Goal: Find specific page/section: Find specific page/section

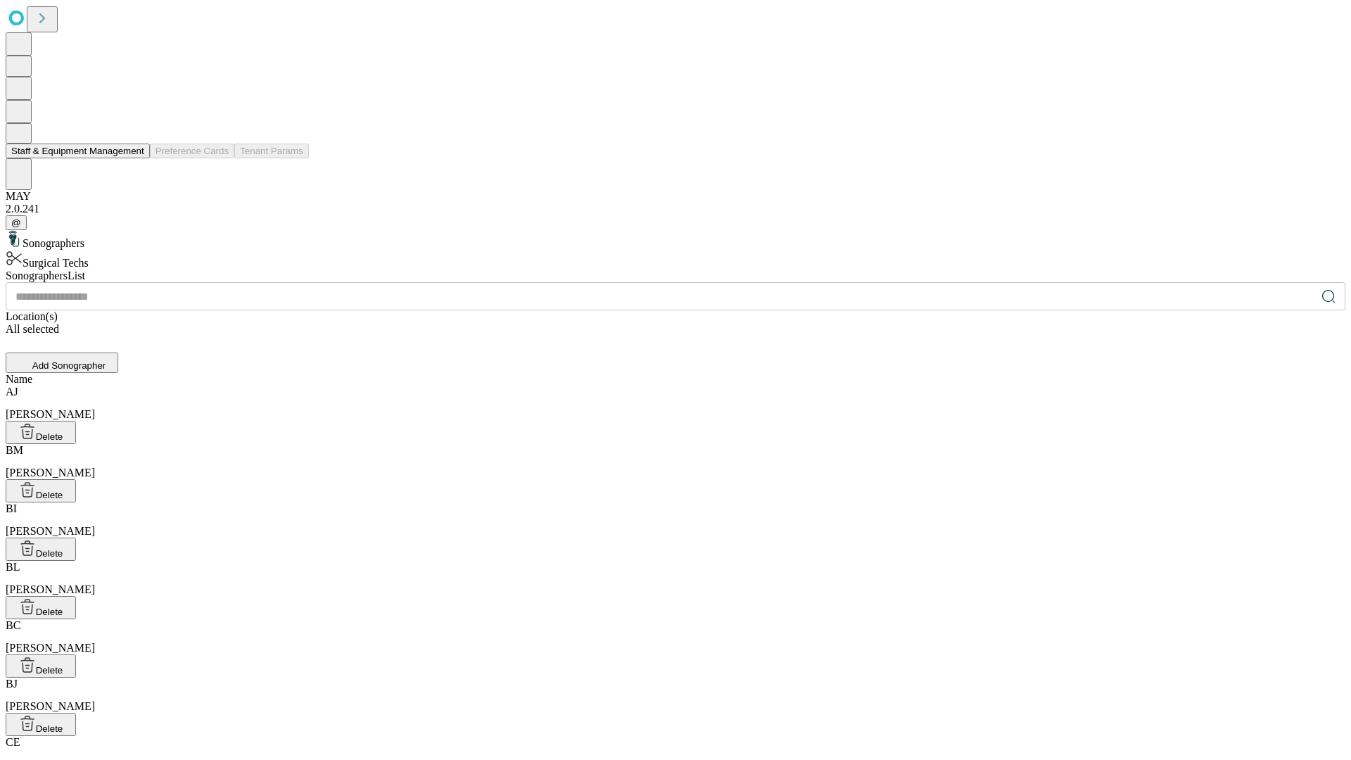
click at [134, 158] on button "Staff & Equipment Management" at bounding box center [78, 151] width 144 height 15
